Goal: Information Seeking & Learning: Obtain resource

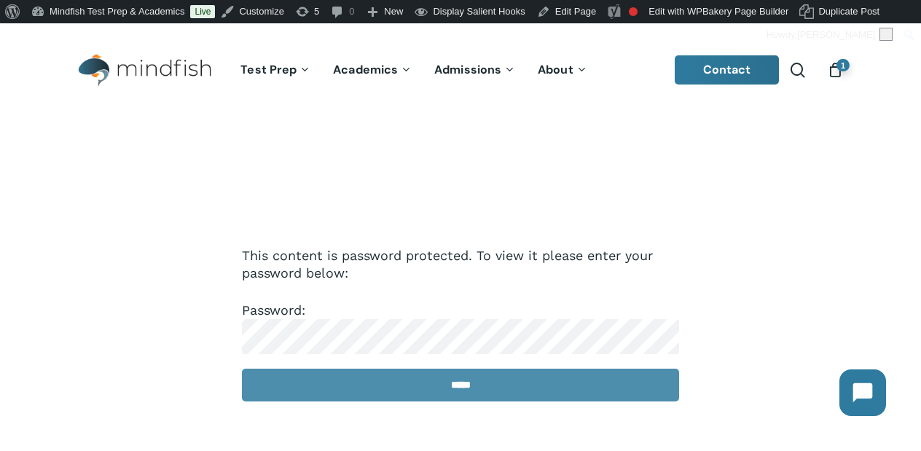
click at [579, 383] on input "*****" at bounding box center [460, 385] width 437 height 33
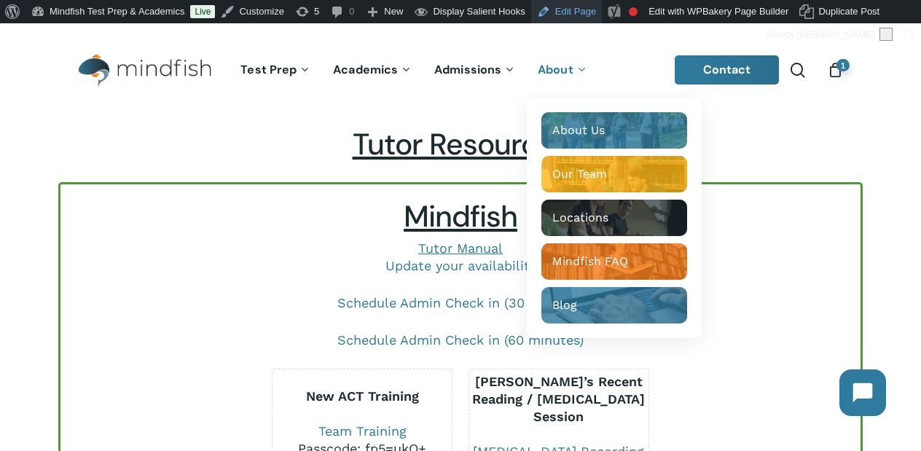
click at [584, 15] on link "Edit Page" at bounding box center [566, 11] width 71 height 23
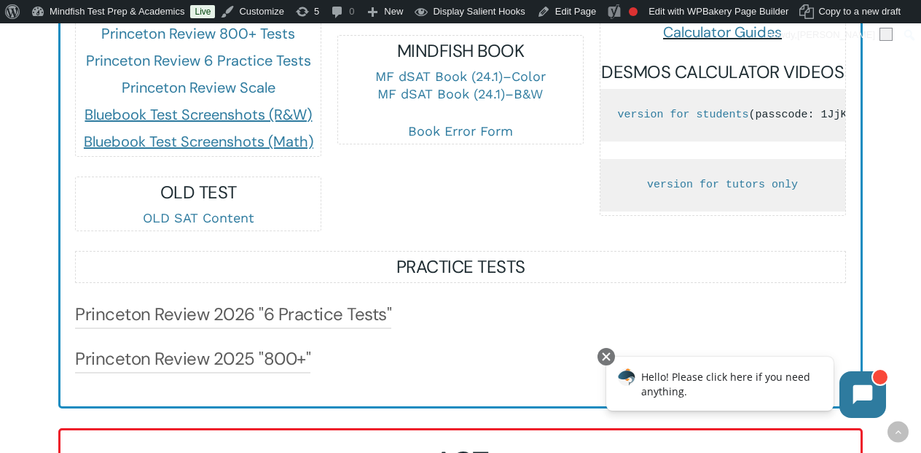
scroll to position [1091, 0]
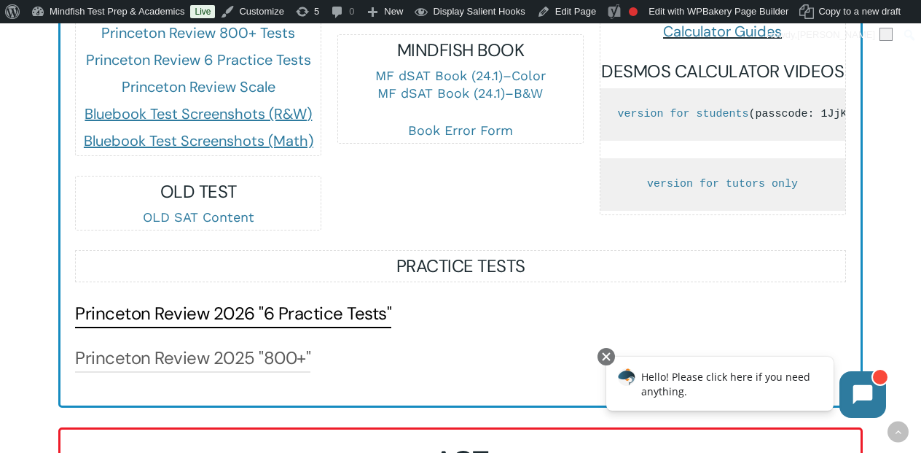
click at [313, 316] on link "Princeton Review 2026 "6 Practice Tests"" at bounding box center [233, 313] width 316 height 23
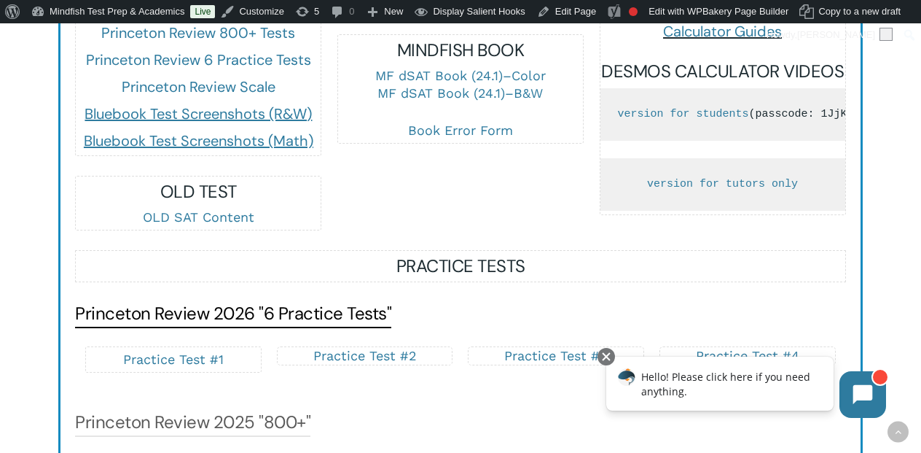
click at [313, 316] on link "Princeton Review 2026 "6 Practice Tests"" at bounding box center [233, 313] width 316 height 23
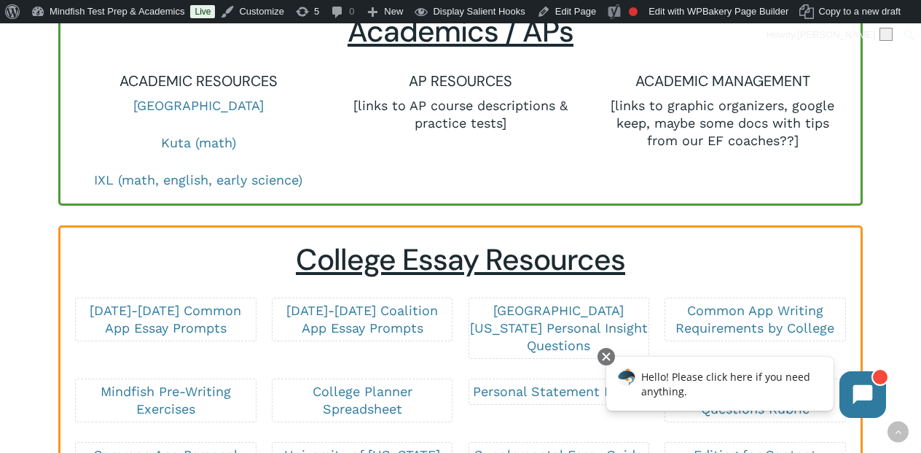
scroll to position [2130, 0]
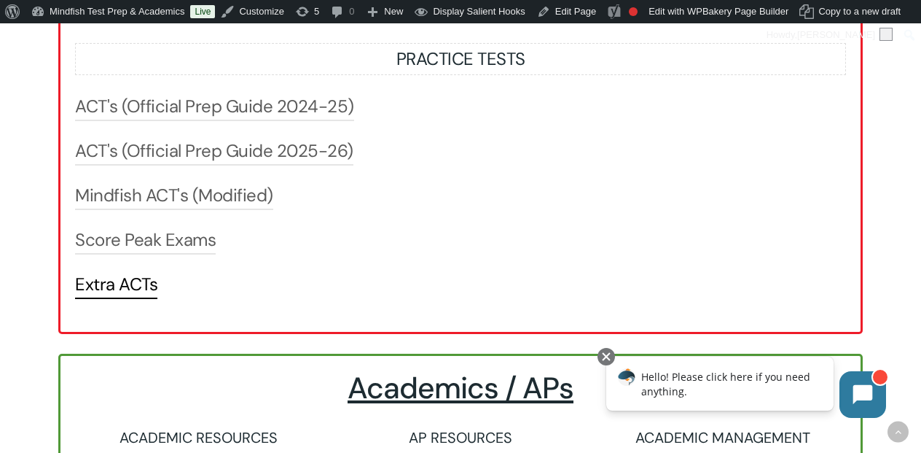
click at [133, 296] on link "Extra ACTs" at bounding box center [116, 284] width 82 height 23
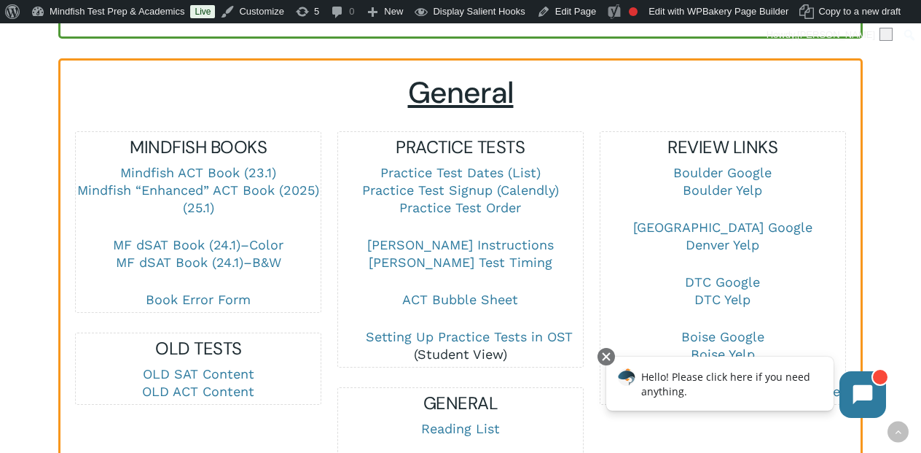
scroll to position [364, 0]
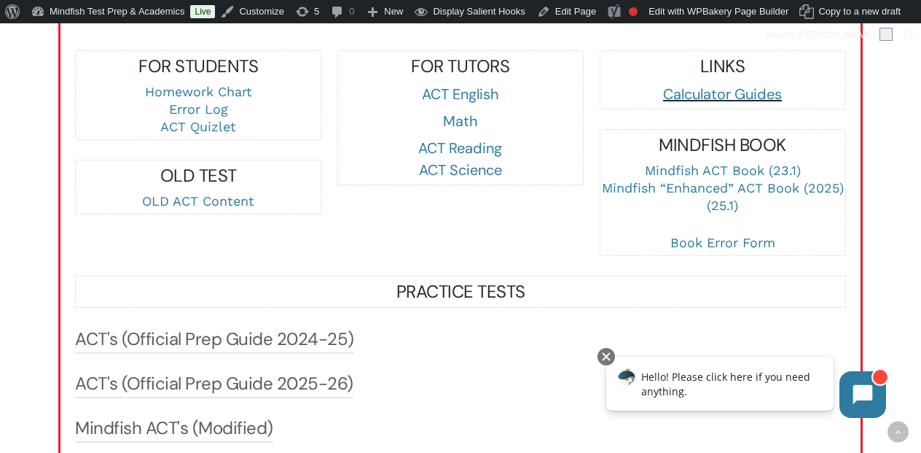
scroll to position [1512, 0]
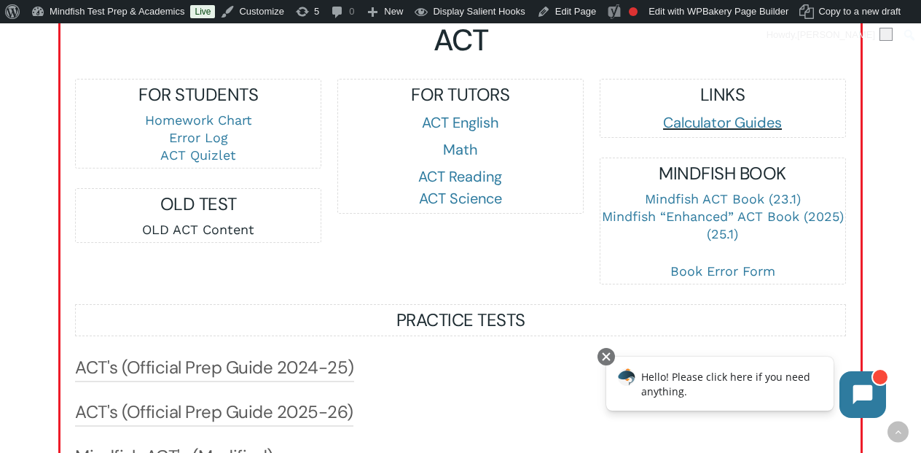
click at [206, 231] on link "OLD ACT Content" at bounding box center [198, 229] width 112 height 15
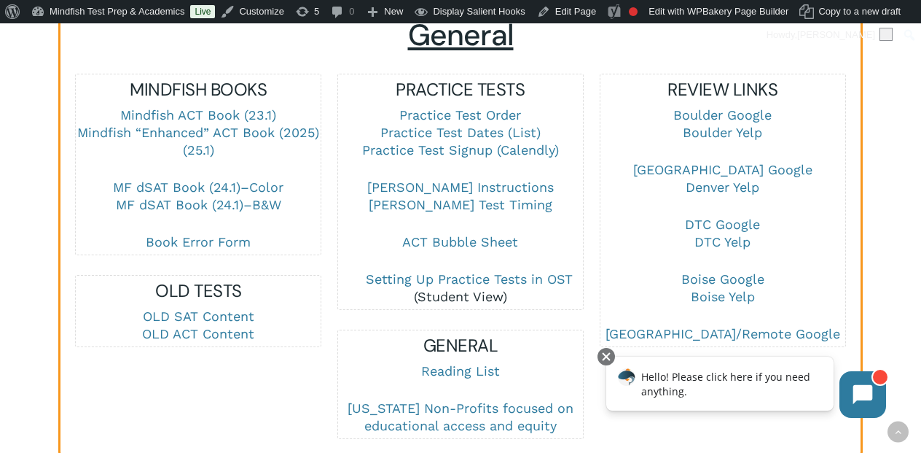
scroll to position [426, 0]
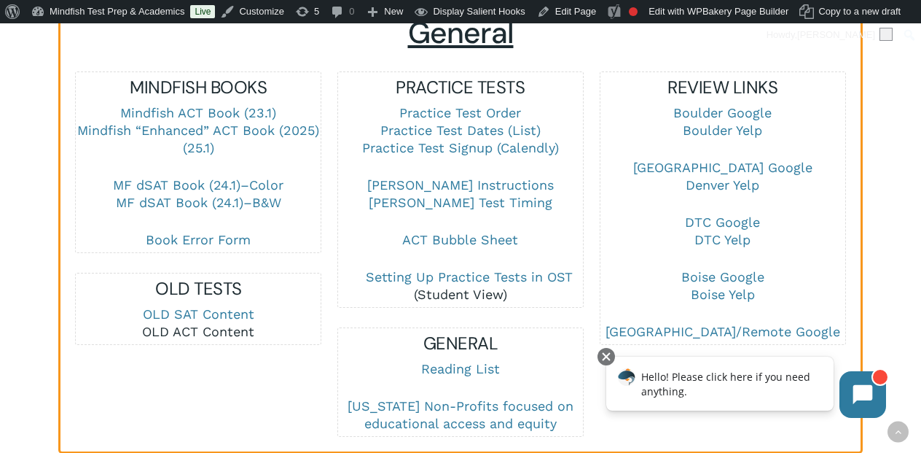
click at [216, 326] on link "OLD ACT Content" at bounding box center [198, 331] width 112 height 15
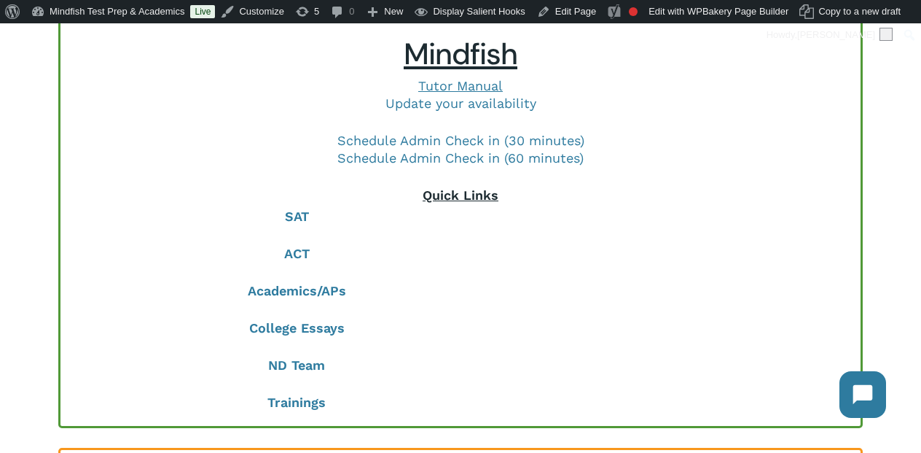
scroll to position [144, 0]
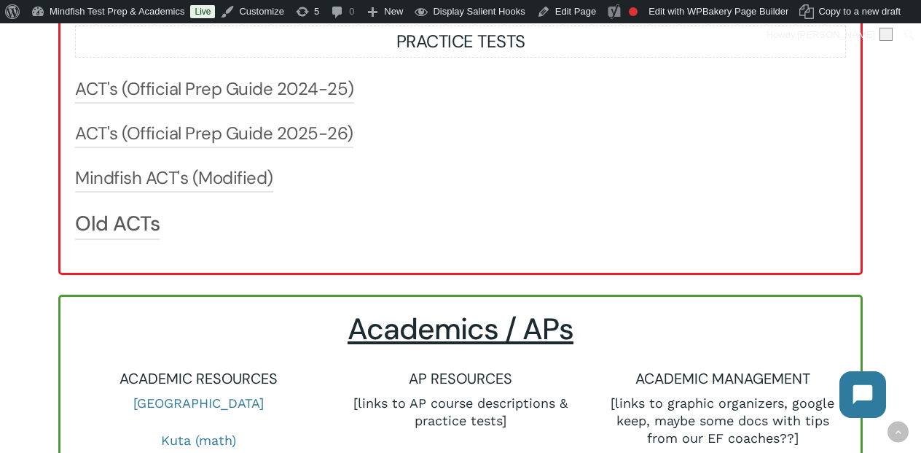
scroll to position [1769, 0]
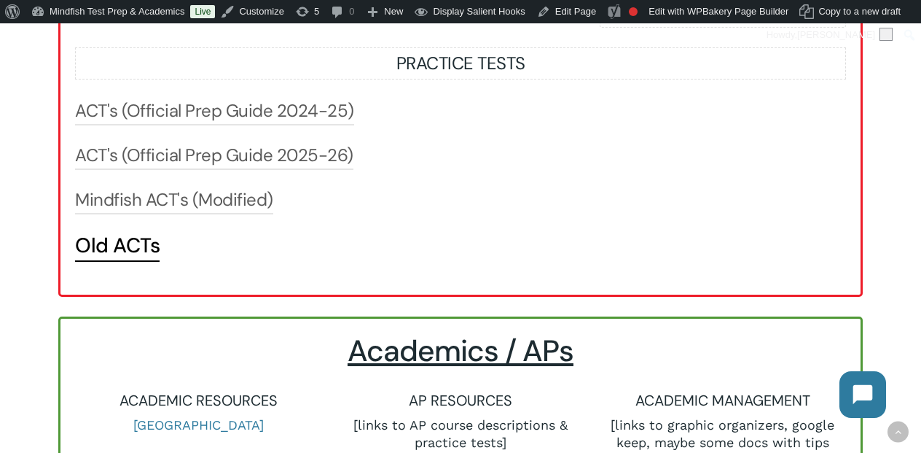
click at [85, 256] on link "Old ACTs" at bounding box center [117, 245] width 85 height 26
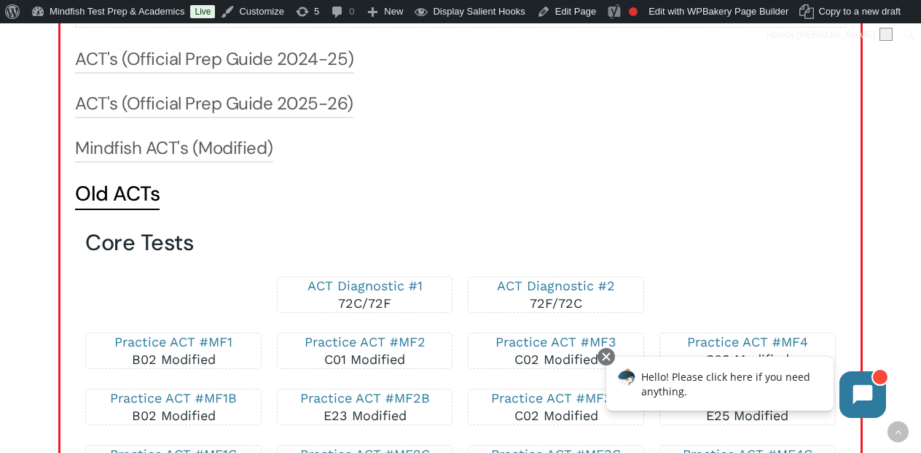
scroll to position [1816, 0]
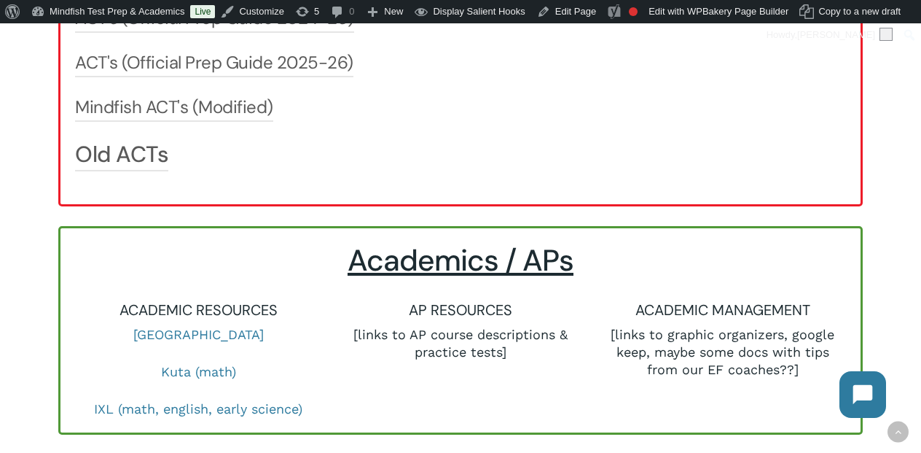
scroll to position [1858, 0]
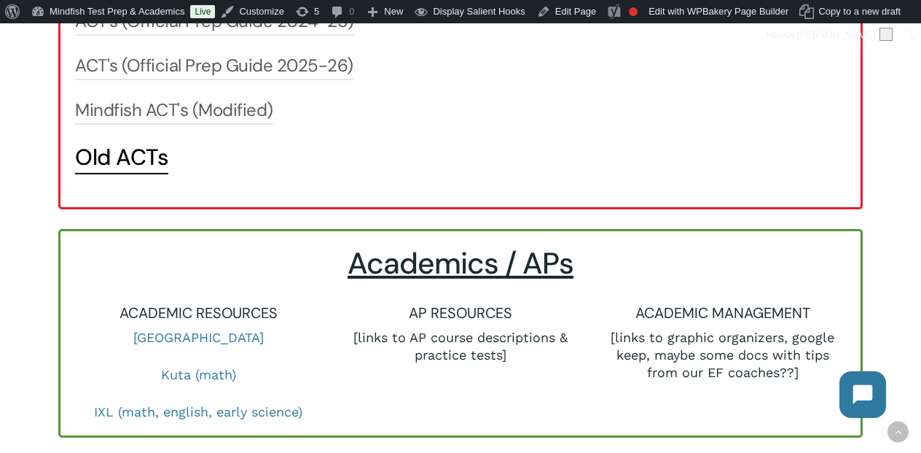
click at [138, 168] on link "Old ACTs" at bounding box center [121, 157] width 93 height 28
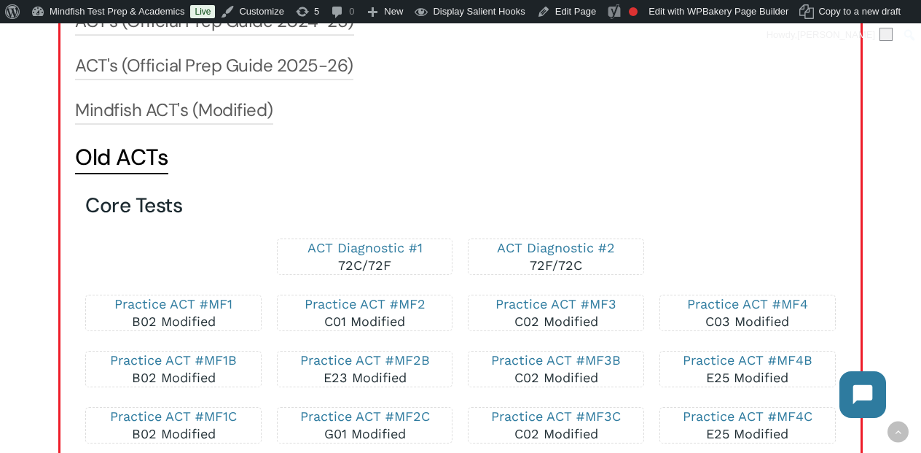
click at [138, 168] on link "Old ACTs" at bounding box center [121, 157] width 93 height 28
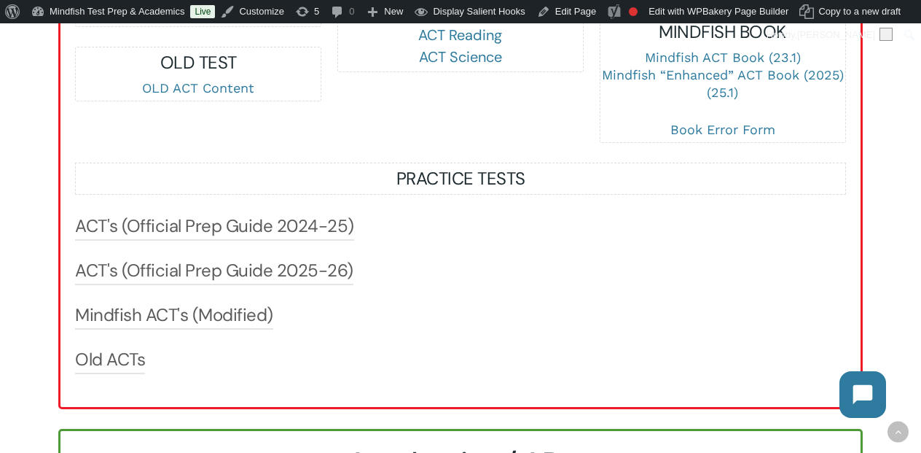
scroll to position [1648, 0]
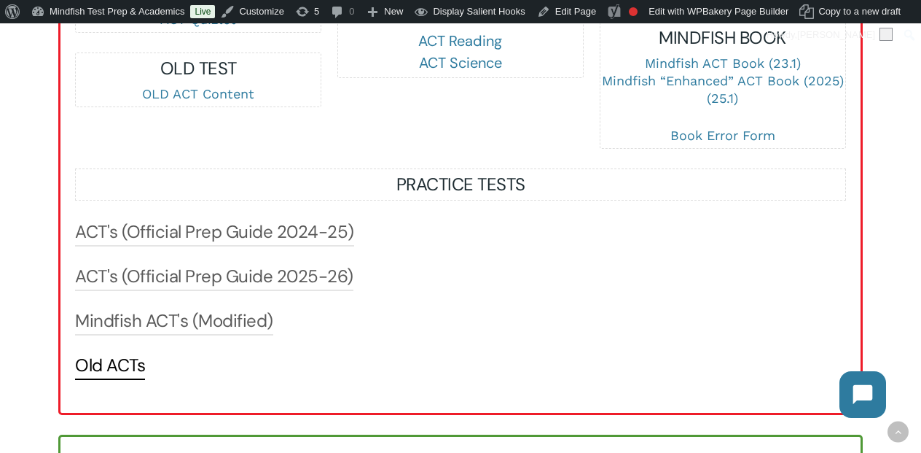
click at [136, 364] on link "Old ACTs" at bounding box center [110, 364] width 70 height 23
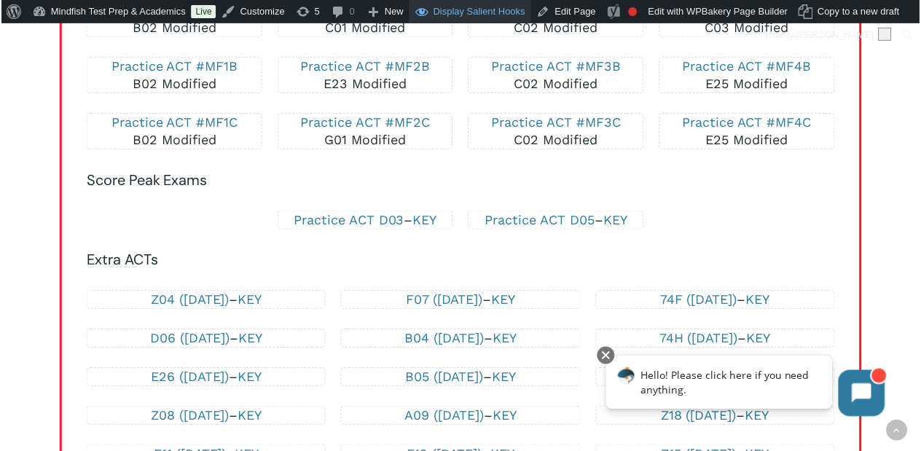
scroll to position [2133, 0]
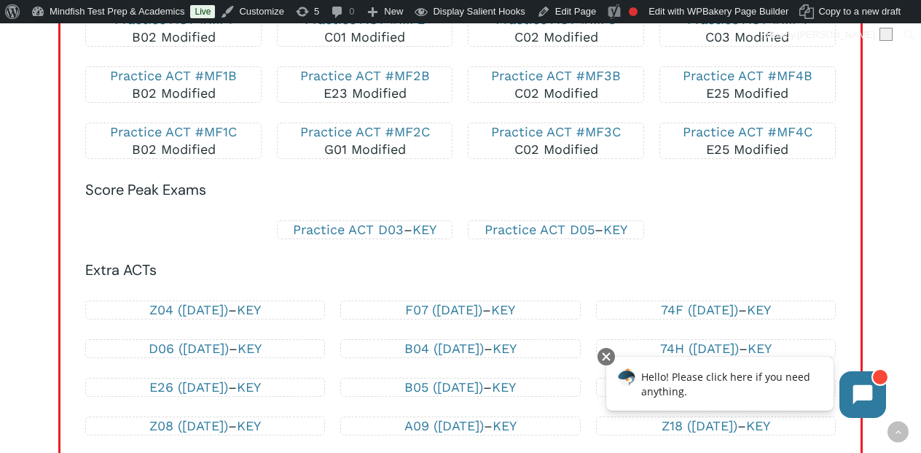
click at [868, 351] on body "Hello! Please click here if you need anything." at bounding box center [746, 389] width 298 height 76
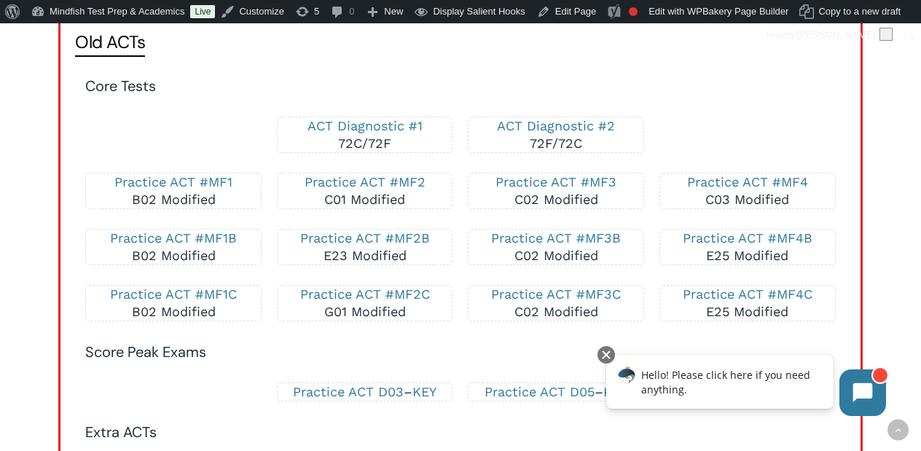
scroll to position [1959, 0]
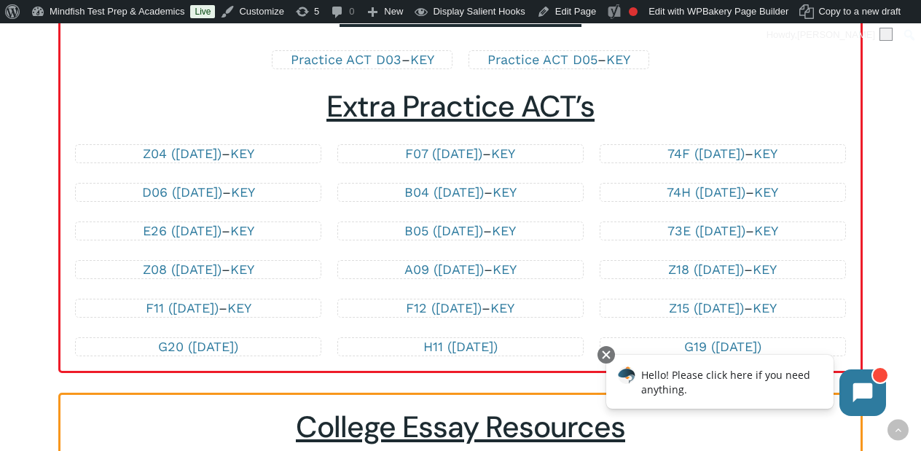
scroll to position [3614, 0]
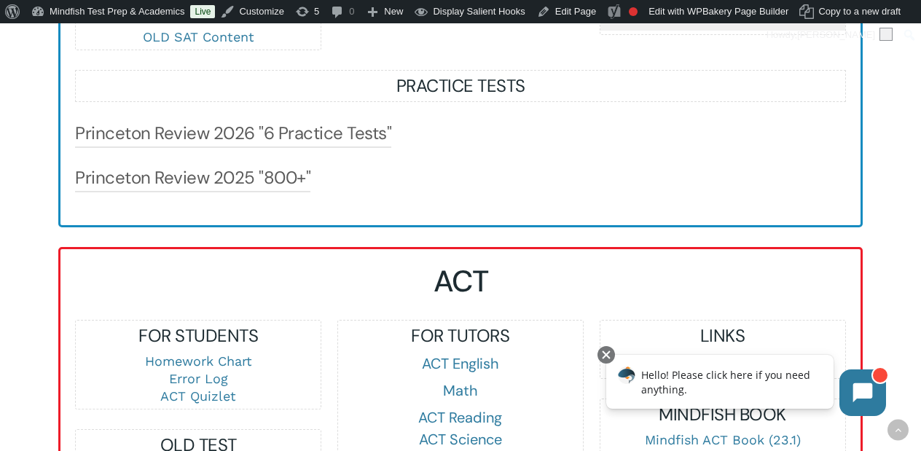
scroll to position [1328, 0]
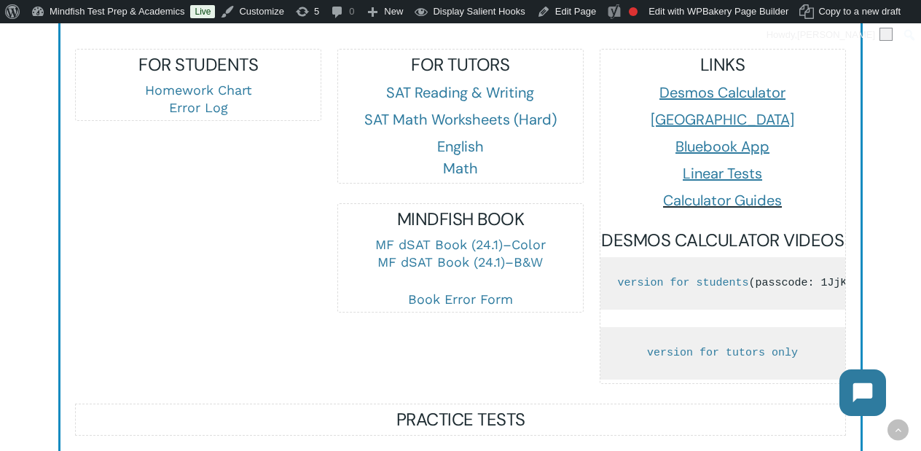
scroll to position [2148, 0]
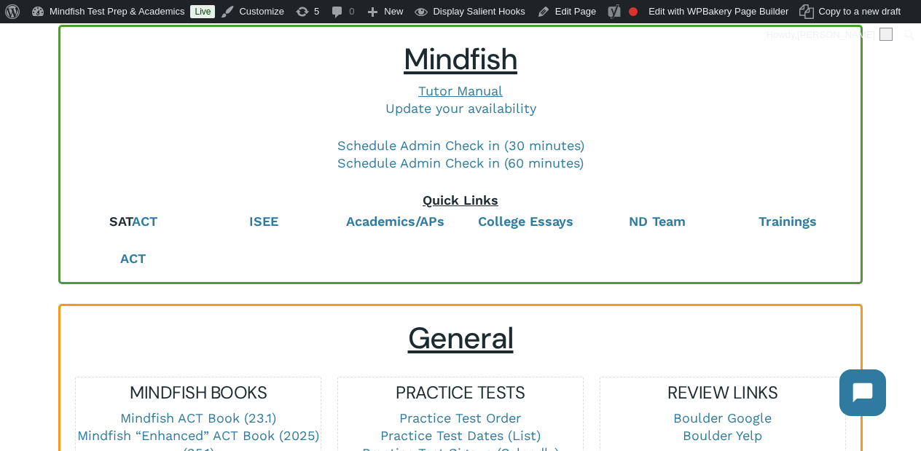
click at [109, 224] on b "SAT" at bounding box center [120, 221] width 23 height 15
click at [138, 257] on link "ACT" at bounding box center [133, 258] width 26 height 15
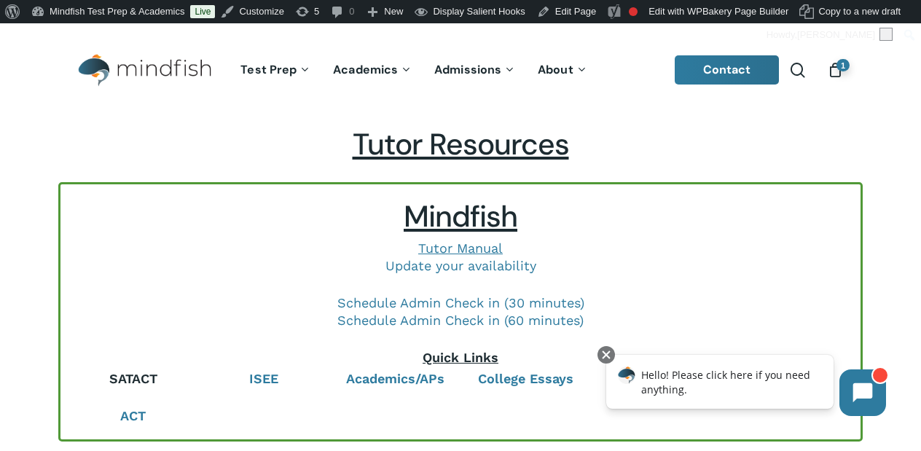
click at [157, 377] on link "ACT" at bounding box center [145, 378] width 26 height 15
click at [264, 375] on b "ISEE" at bounding box center [263, 378] width 29 height 15
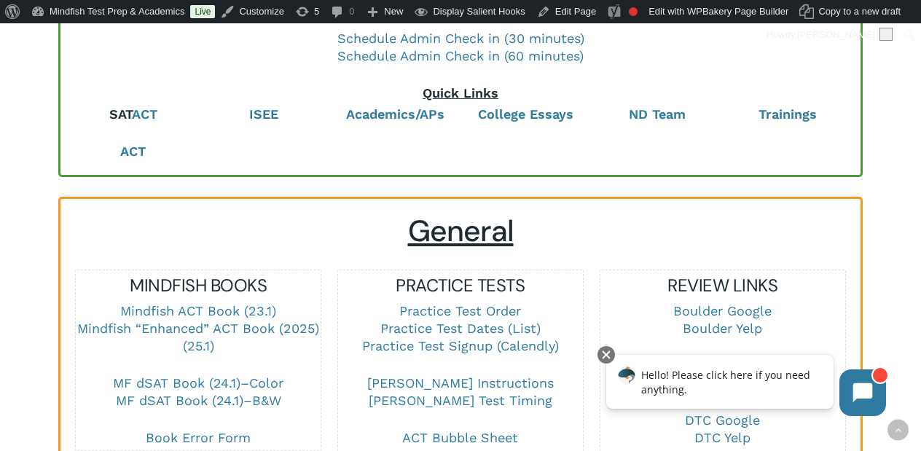
scroll to position [129, 0]
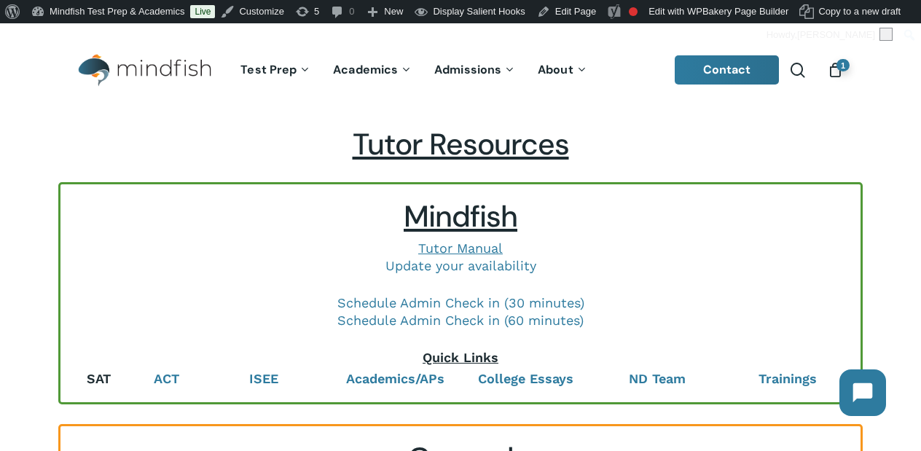
click at [98, 377] on link "SAT" at bounding box center [99, 378] width 24 height 15
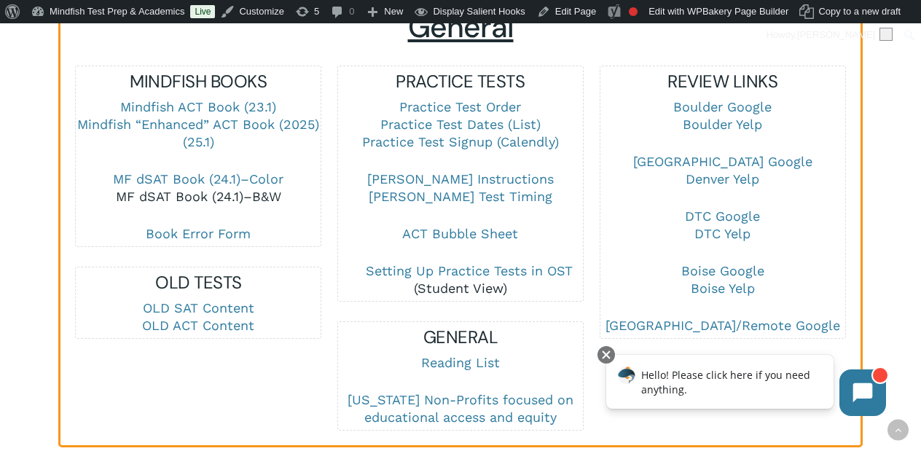
scroll to position [434, 0]
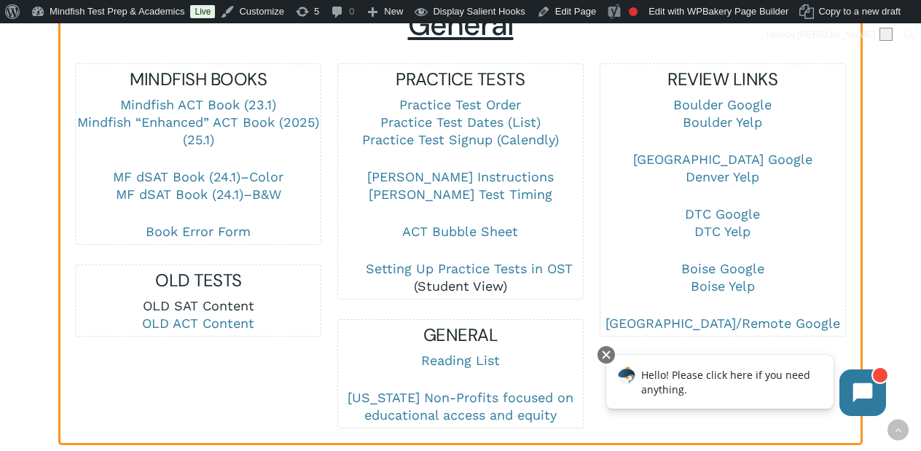
click at [197, 308] on link "OLD SAT Content" at bounding box center [198, 305] width 111 height 15
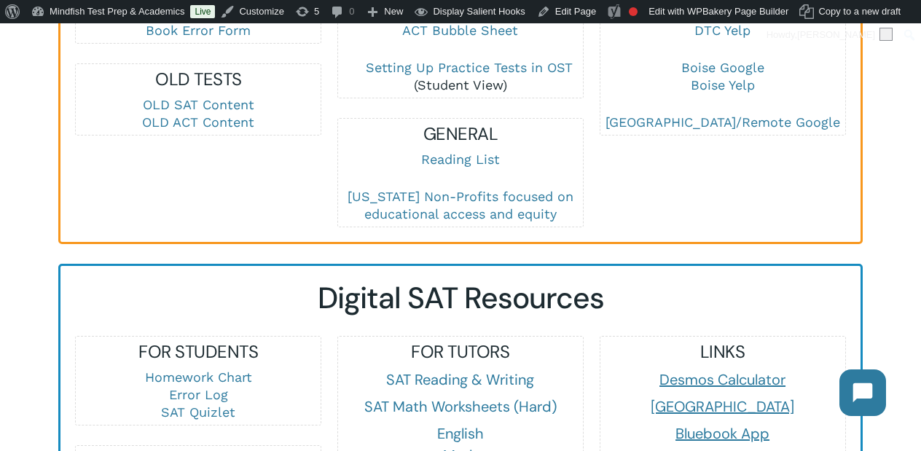
scroll to position [633, 0]
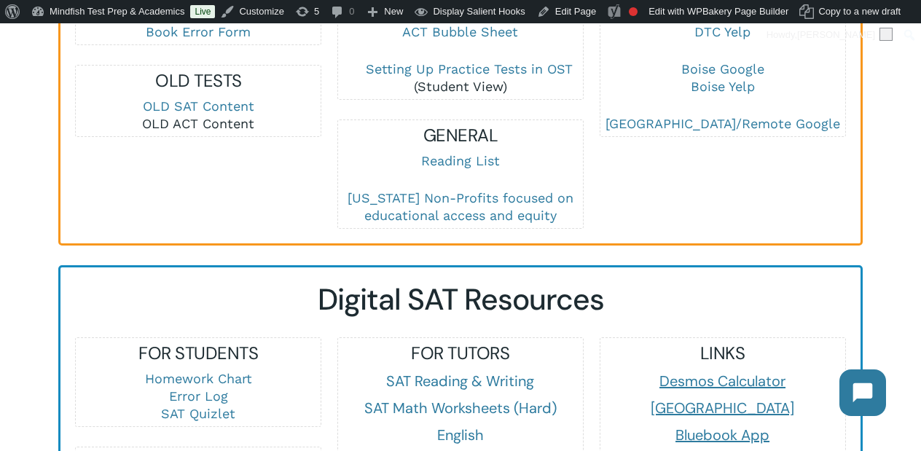
click at [212, 121] on link "OLD ACT Content" at bounding box center [198, 123] width 112 height 15
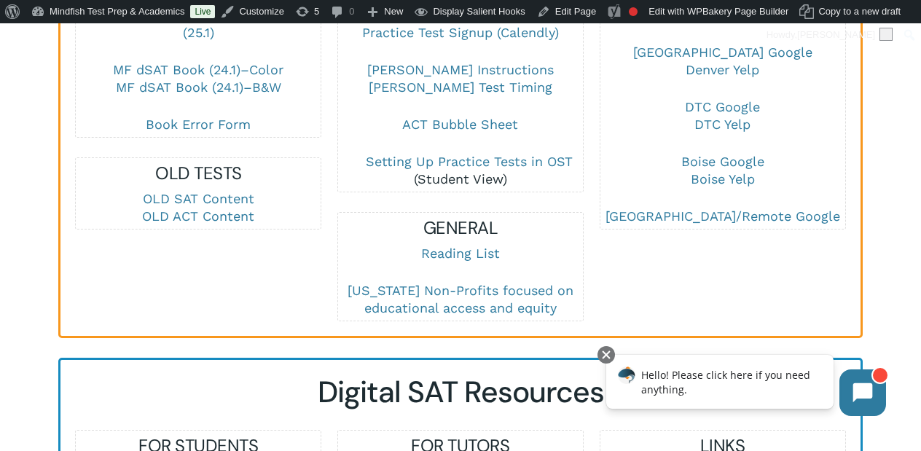
scroll to position [501, 0]
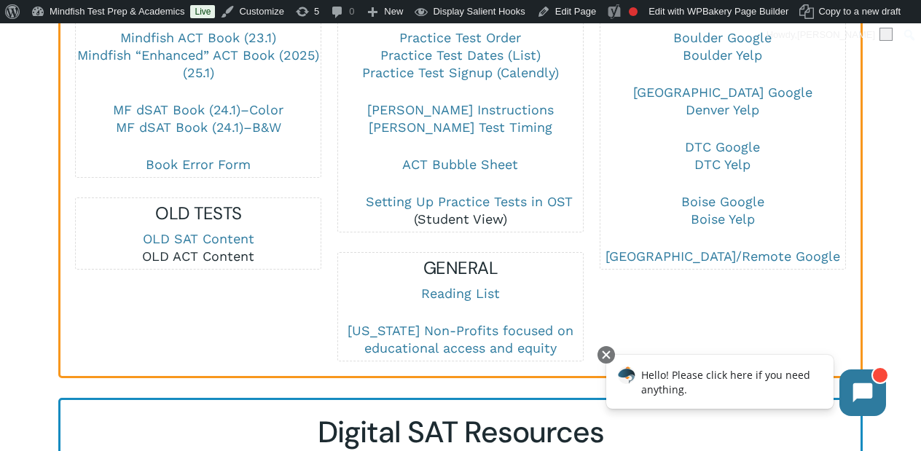
click at [214, 254] on link "OLD ACT Content" at bounding box center [198, 256] width 112 height 15
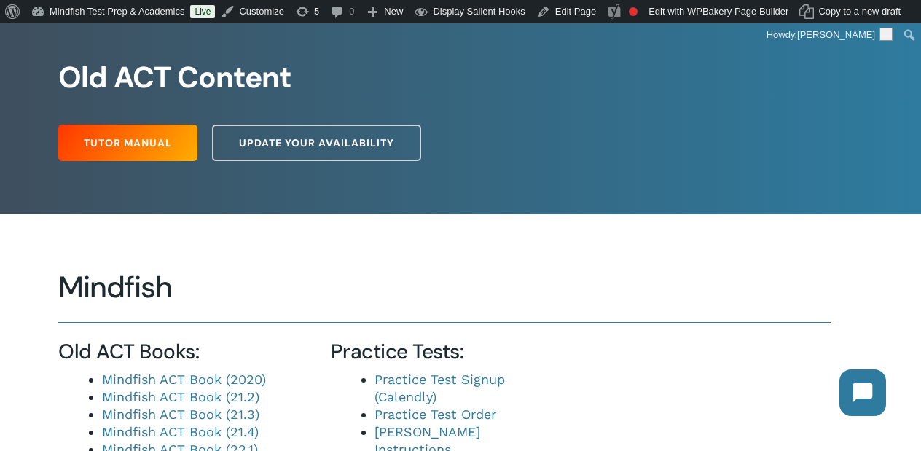
scroll to position [117, 0]
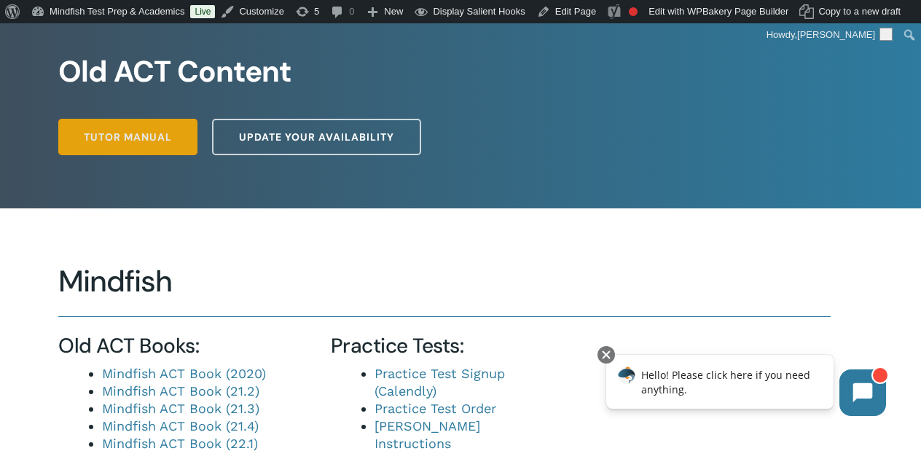
click at [123, 141] on span "Tutor Manual" at bounding box center [128, 137] width 88 height 15
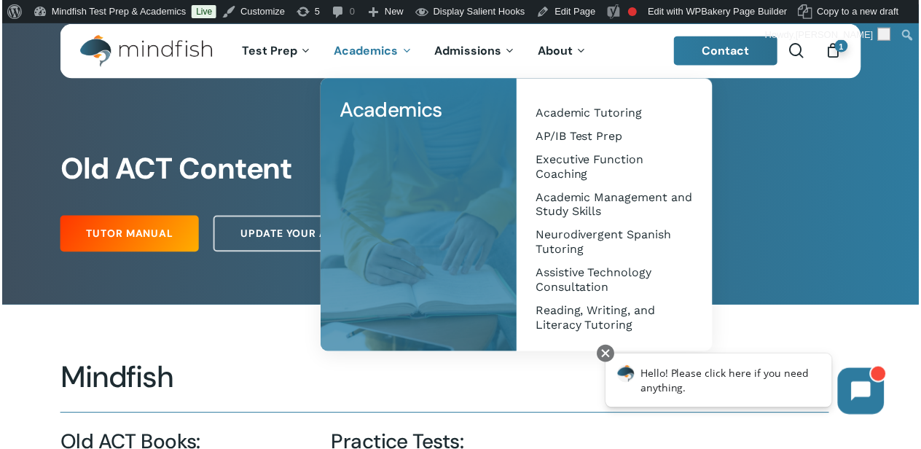
scroll to position [26, 0]
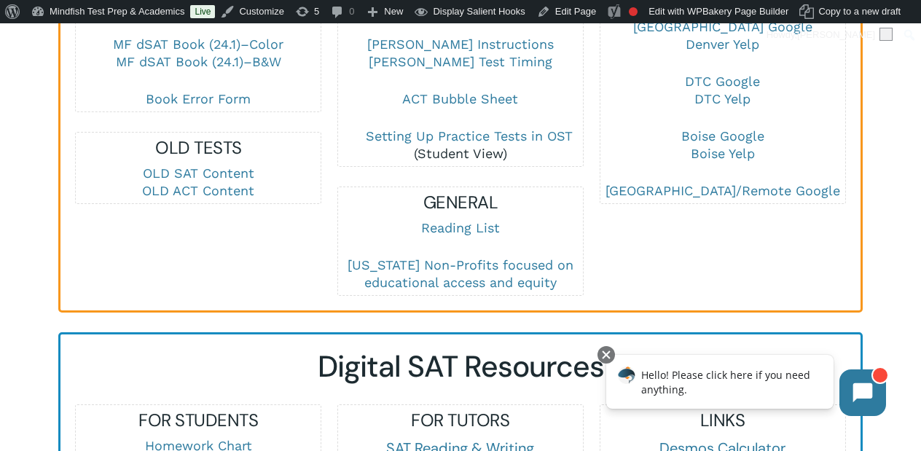
scroll to position [799, 0]
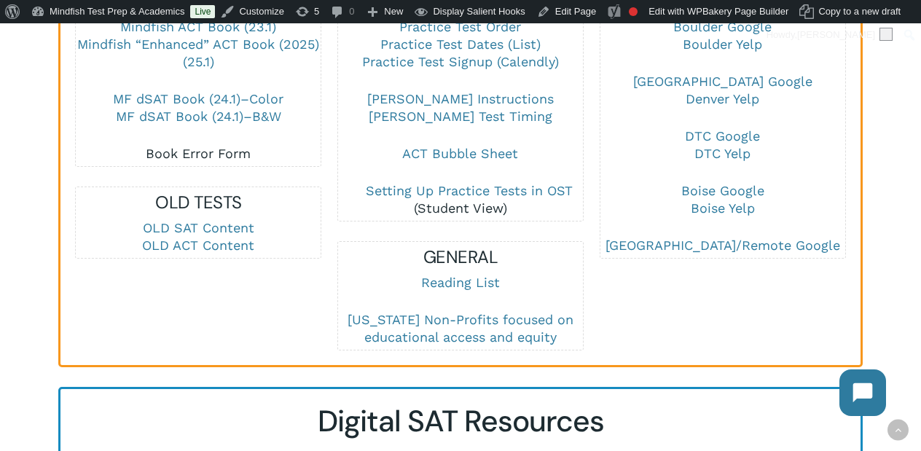
scroll to position [520, 0]
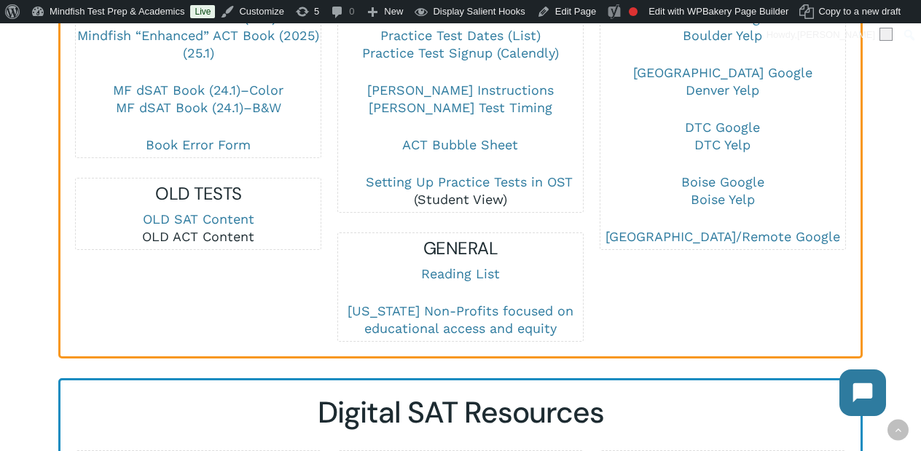
click at [212, 234] on link "OLD ACT Content" at bounding box center [198, 236] width 112 height 15
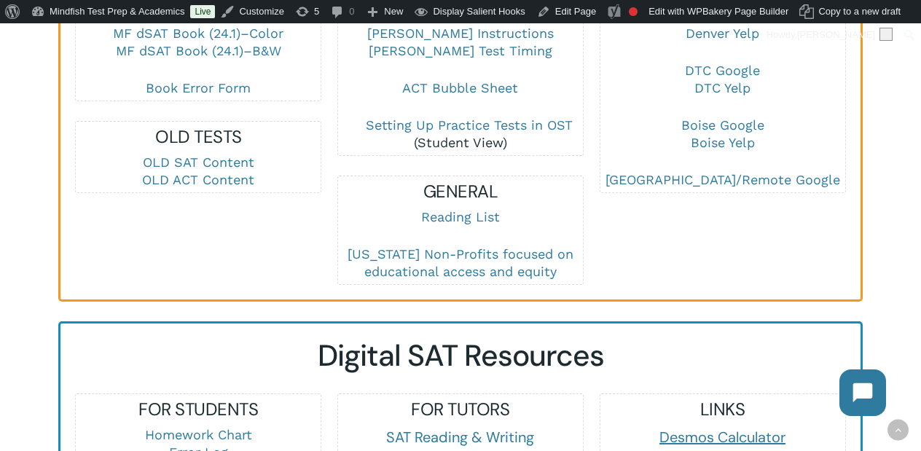
scroll to position [553, 0]
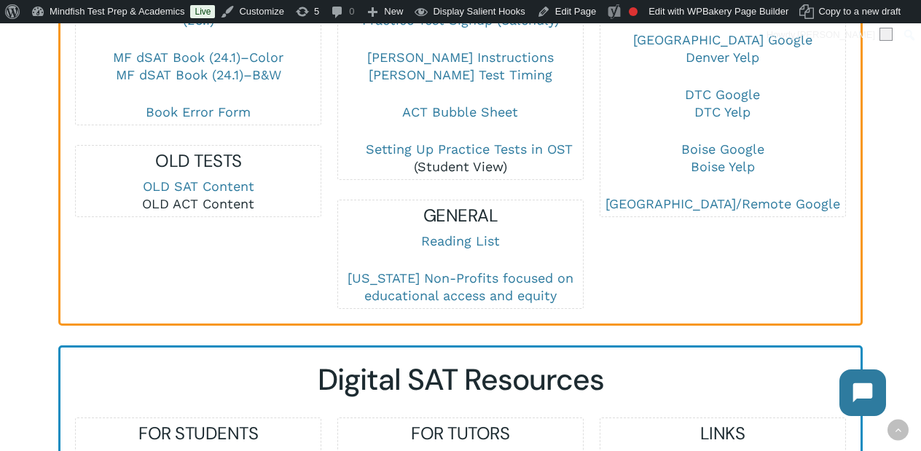
click at [179, 205] on link "OLD ACT Content" at bounding box center [198, 203] width 112 height 15
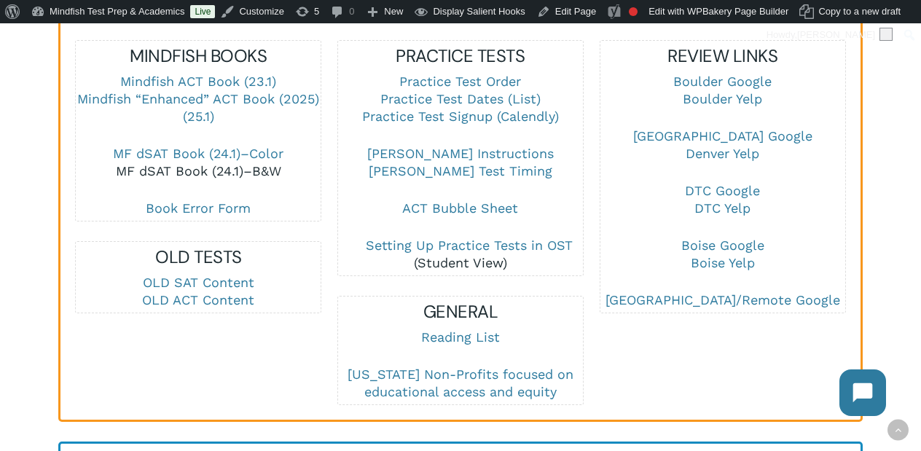
scroll to position [459, 0]
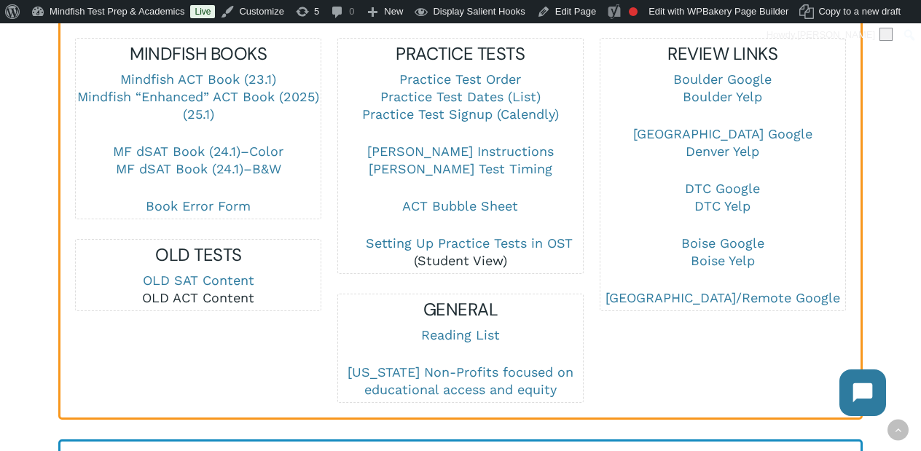
click at [230, 297] on link "OLD ACT Content" at bounding box center [198, 297] width 112 height 15
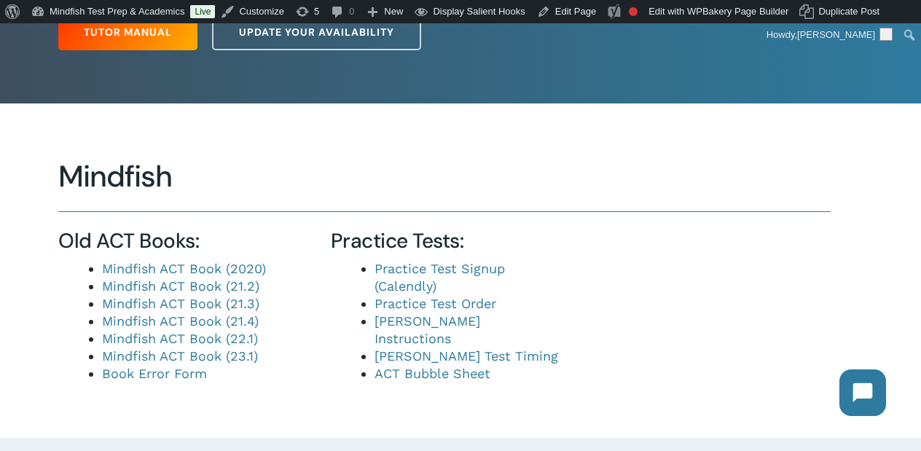
scroll to position [251, 0]
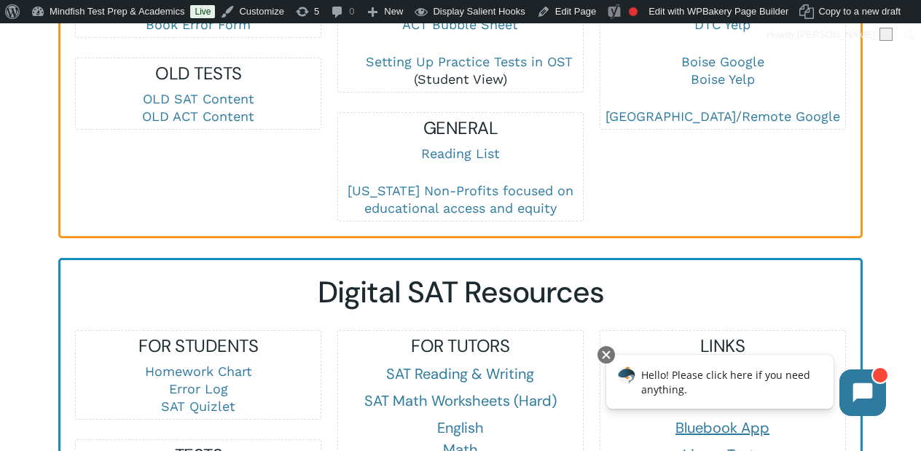
scroll to position [641, 0]
click at [237, 102] on link "OLD SAT Content" at bounding box center [198, 97] width 111 height 15
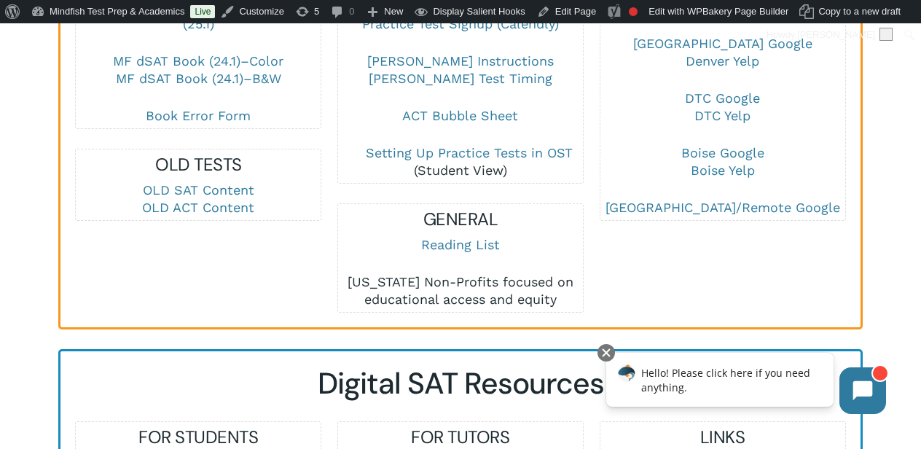
scroll to position [548, 0]
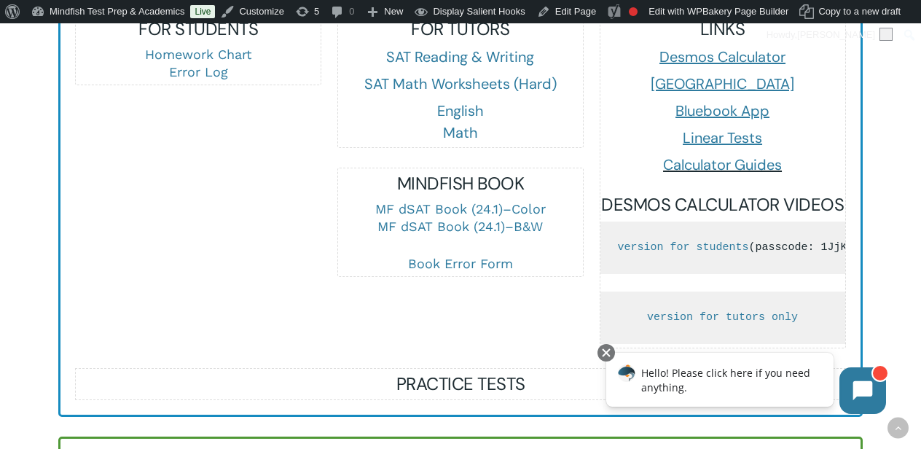
scroll to position [2207, 0]
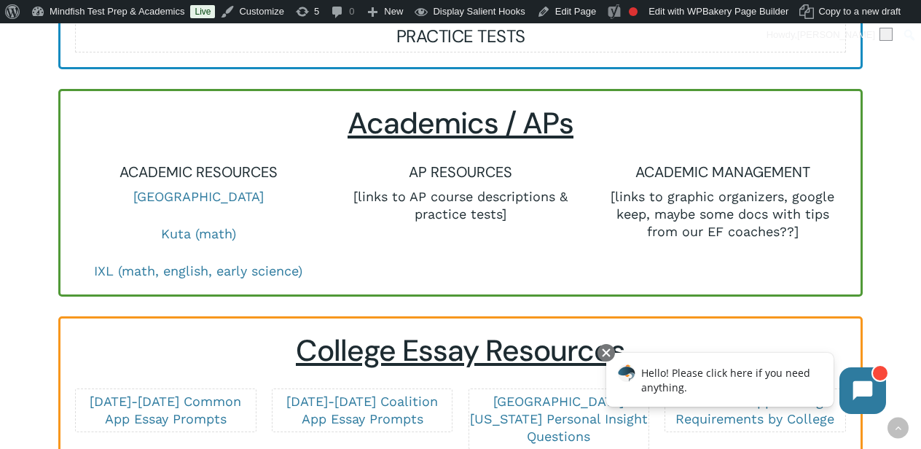
scroll to position [2407, 0]
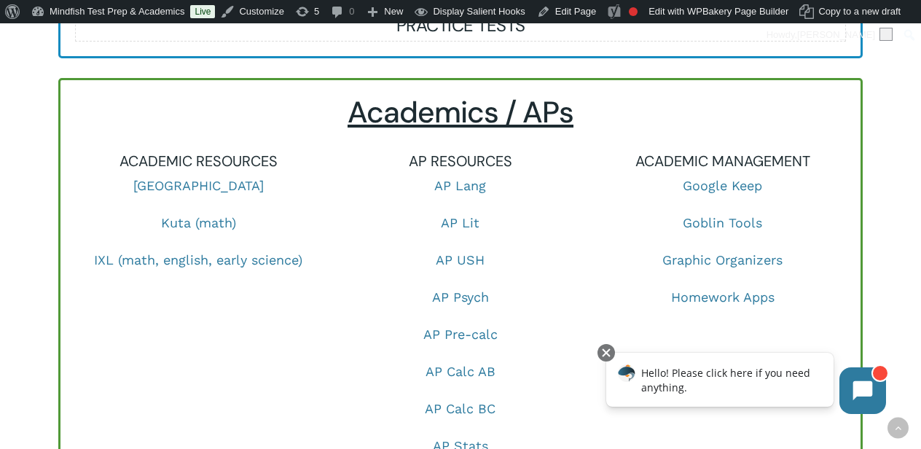
scroll to position [2422, 0]
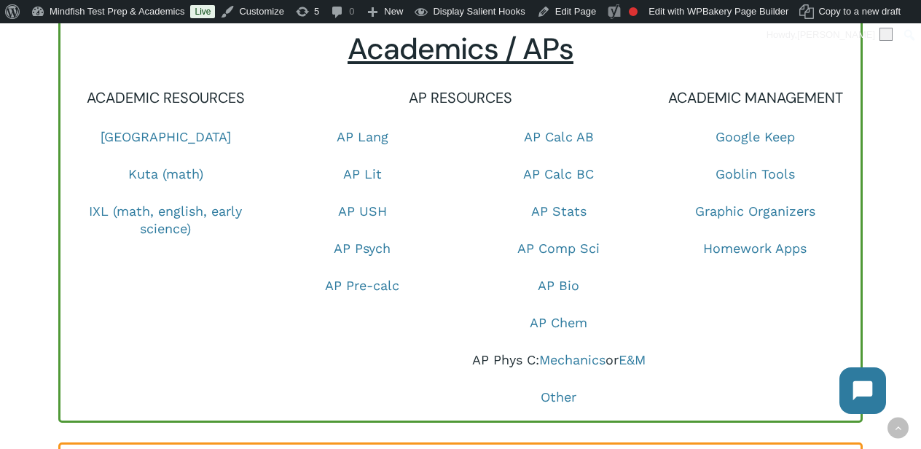
scroll to position [2484, 0]
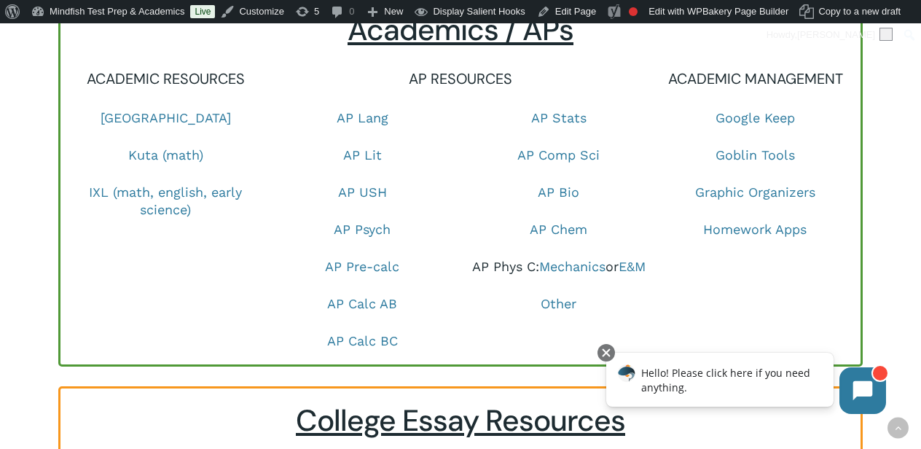
scroll to position [2508, 0]
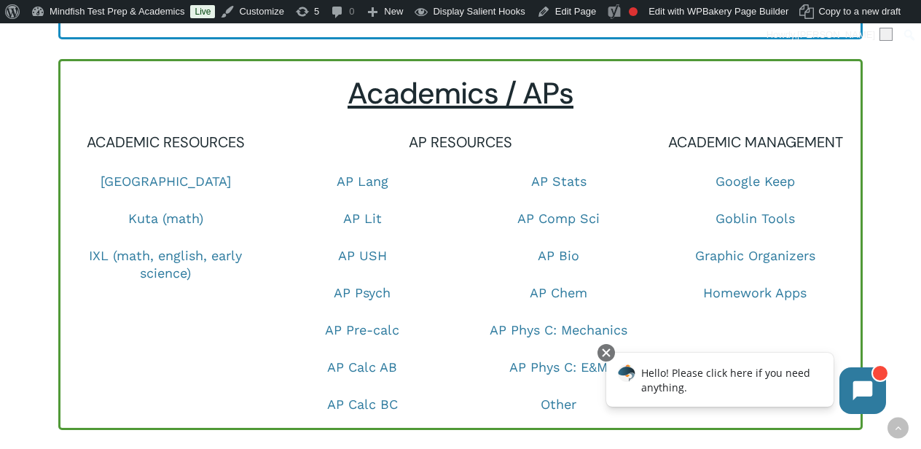
scroll to position [2445, 0]
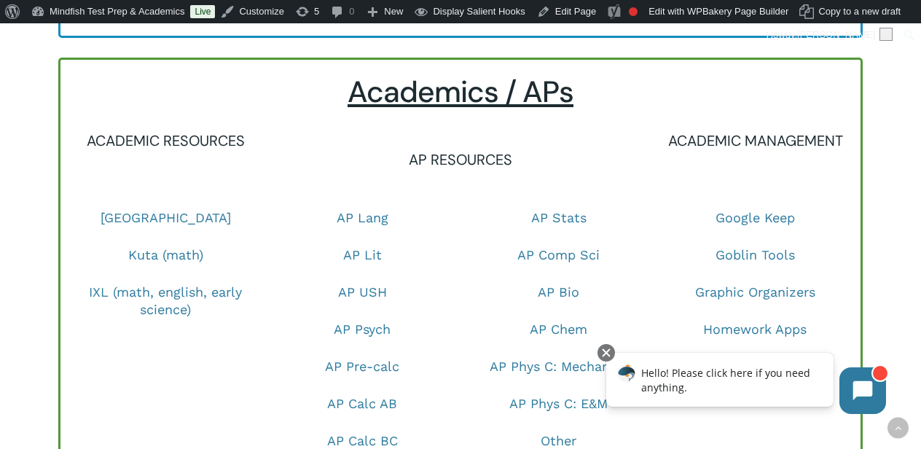
scroll to position [2446, 0]
click at [490, 174] on div "AP RESOURCES" at bounding box center [460, 159] width 377 height 60
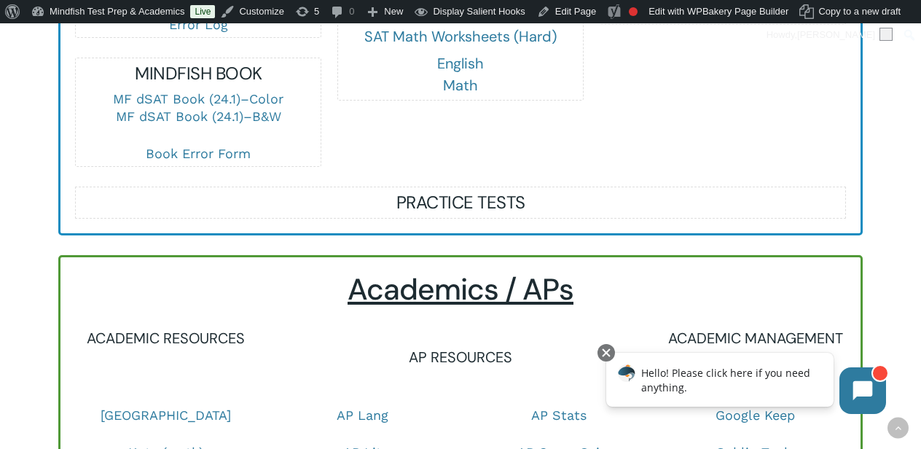
scroll to position [2256, 0]
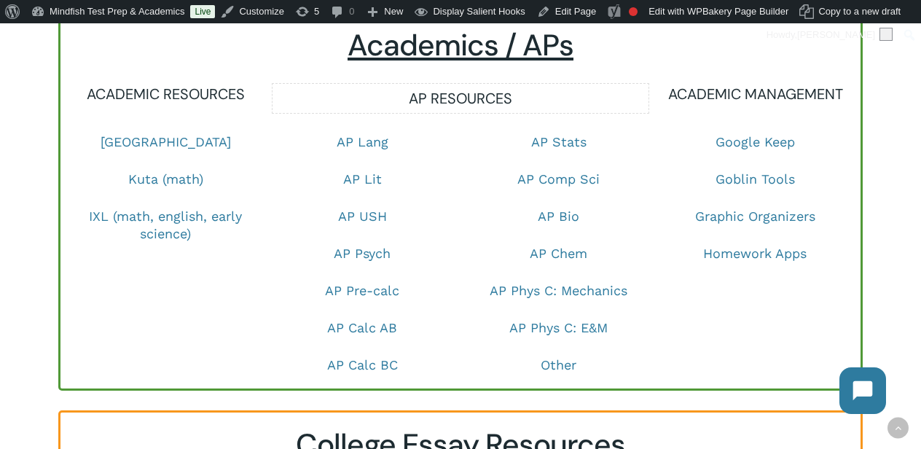
scroll to position [2486, 0]
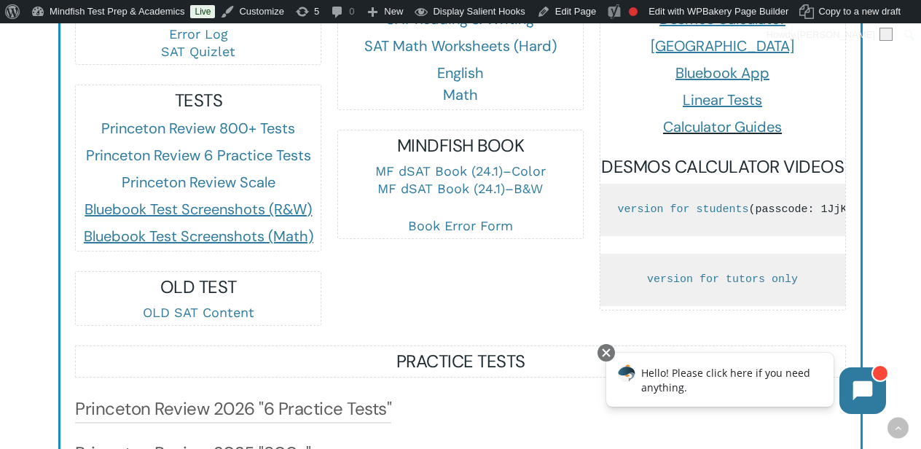
scroll to position [993, 0]
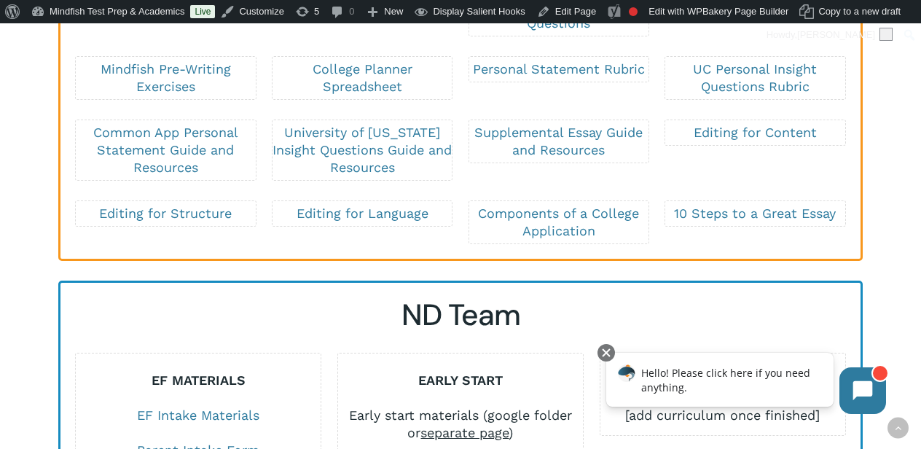
scroll to position [3000, 0]
